Goal: Transaction & Acquisition: Obtain resource

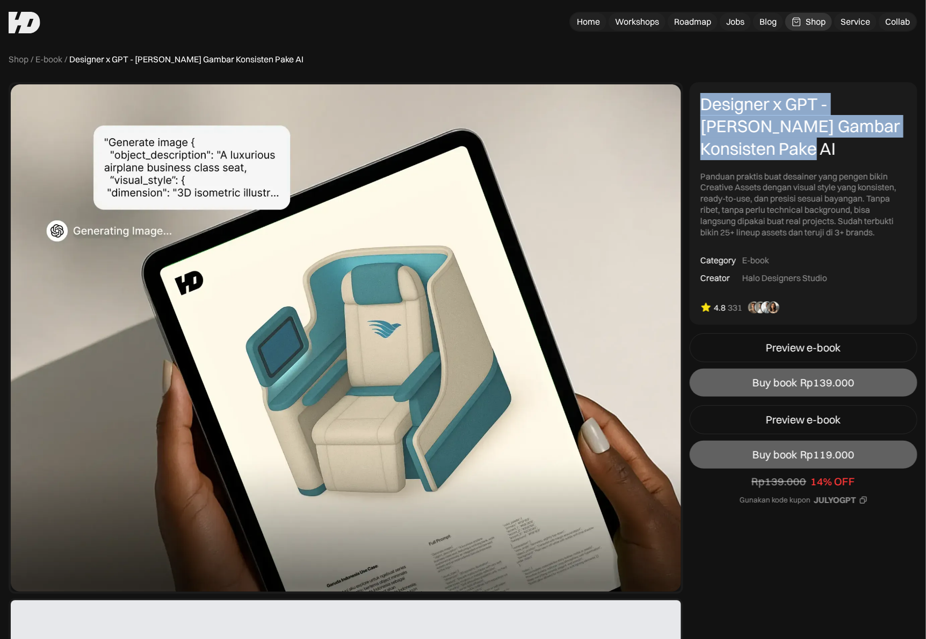
drag, startPoint x: 705, startPoint y: 107, endPoint x: 698, endPoint y: 102, distance: 8.4
click at [698, 102] on div "Designer x GPT - Cara Bikin Gambar Konsisten Pake AI Panduan praktis buat desai…" at bounding box center [804, 203] width 228 height 242
copy div "Designer x GPT - [PERSON_NAME] Gambar Konsisten Pake AI"
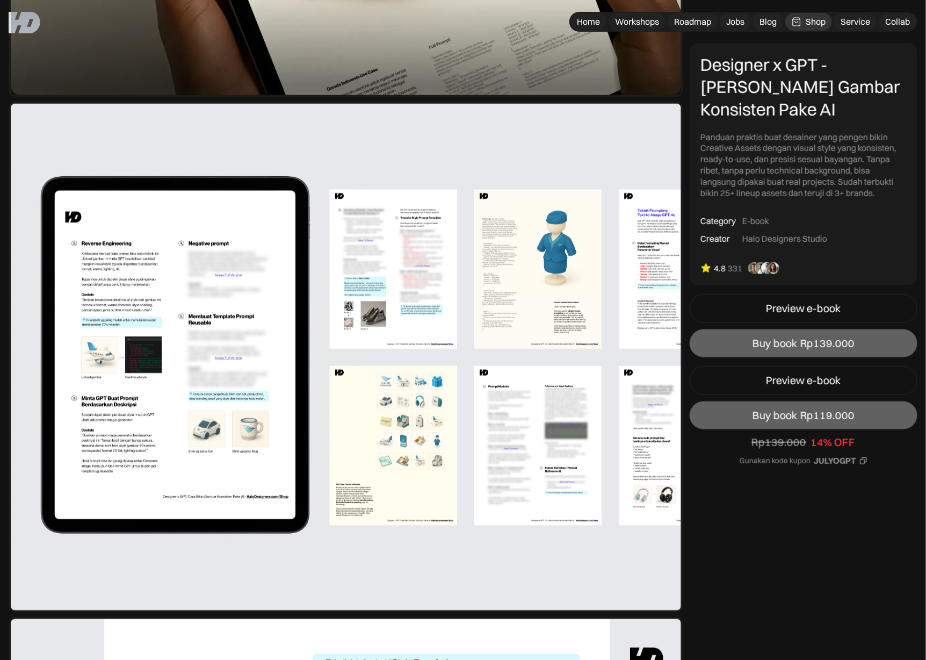
scroll to position [495, 0]
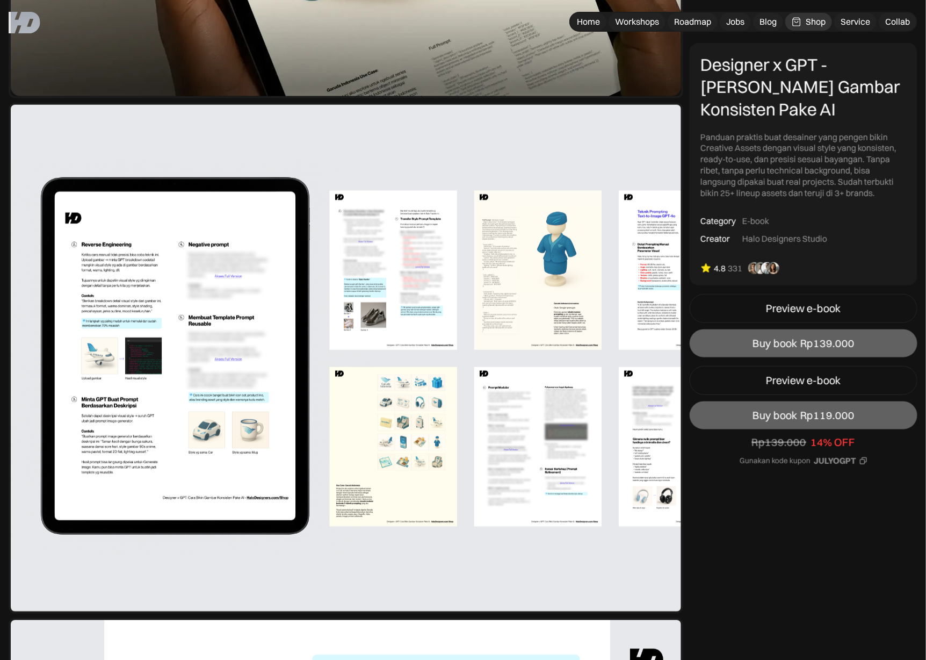
click at [244, 280] on img at bounding box center [346, 358] width 675 height 511
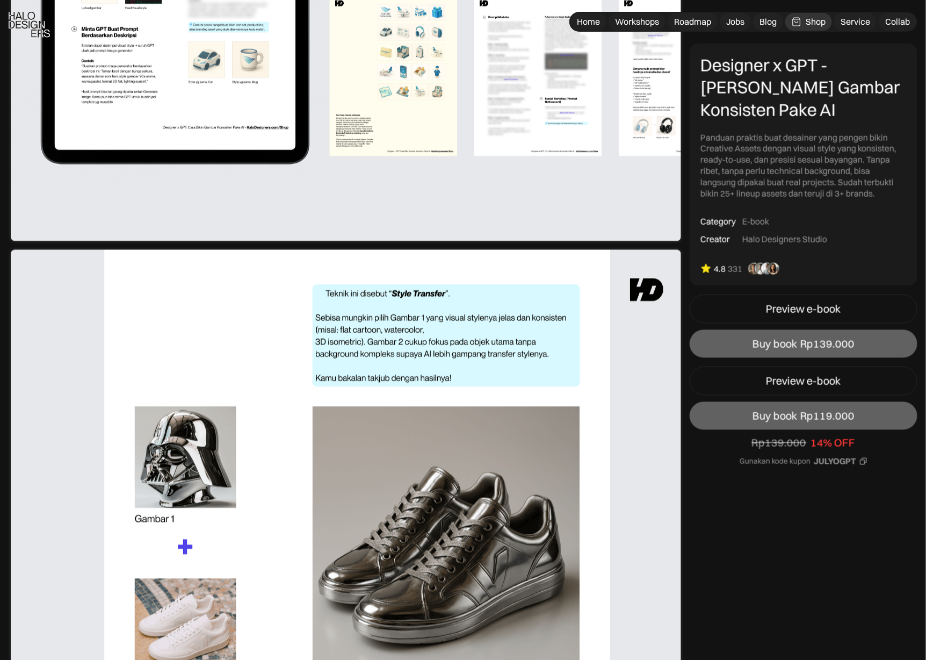
scroll to position [962, 0]
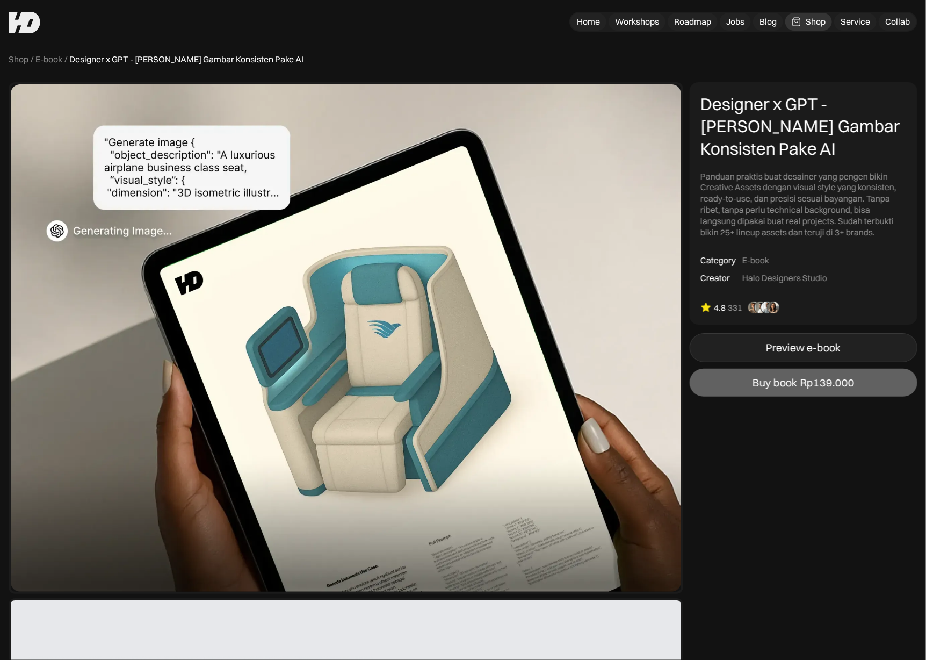
click at [797, 344] on div "Preview e-book" at bounding box center [804, 347] width 75 height 13
click at [755, 345] on link "Preview e-book" at bounding box center [804, 347] width 228 height 29
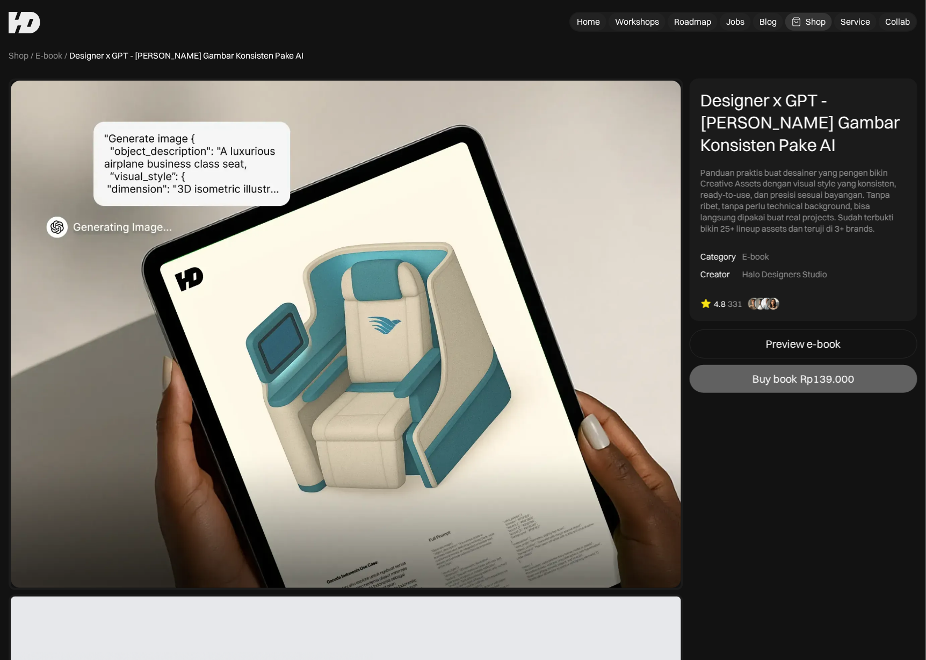
scroll to position [3, 0]
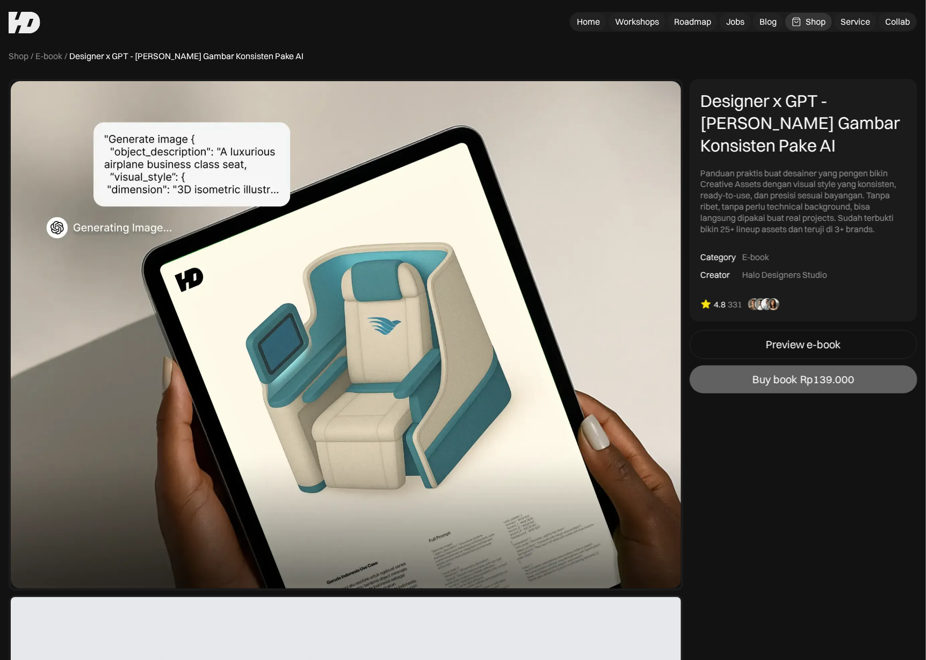
click at [757, 308] on img at bounding box center [764, 304] width 39 height 13
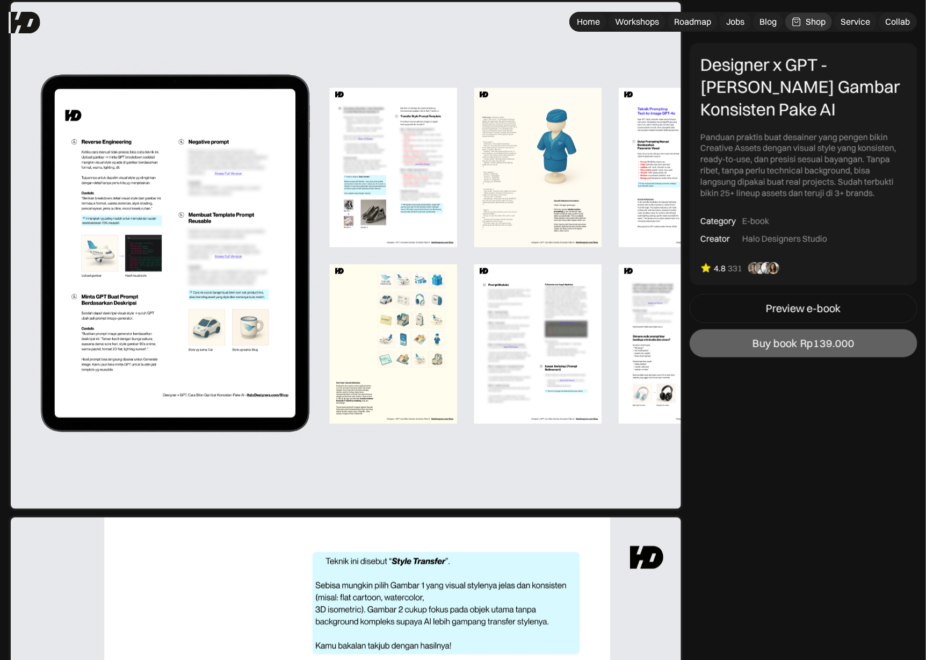
scroll to position [564, 0]
